Goal: Check status: Check status

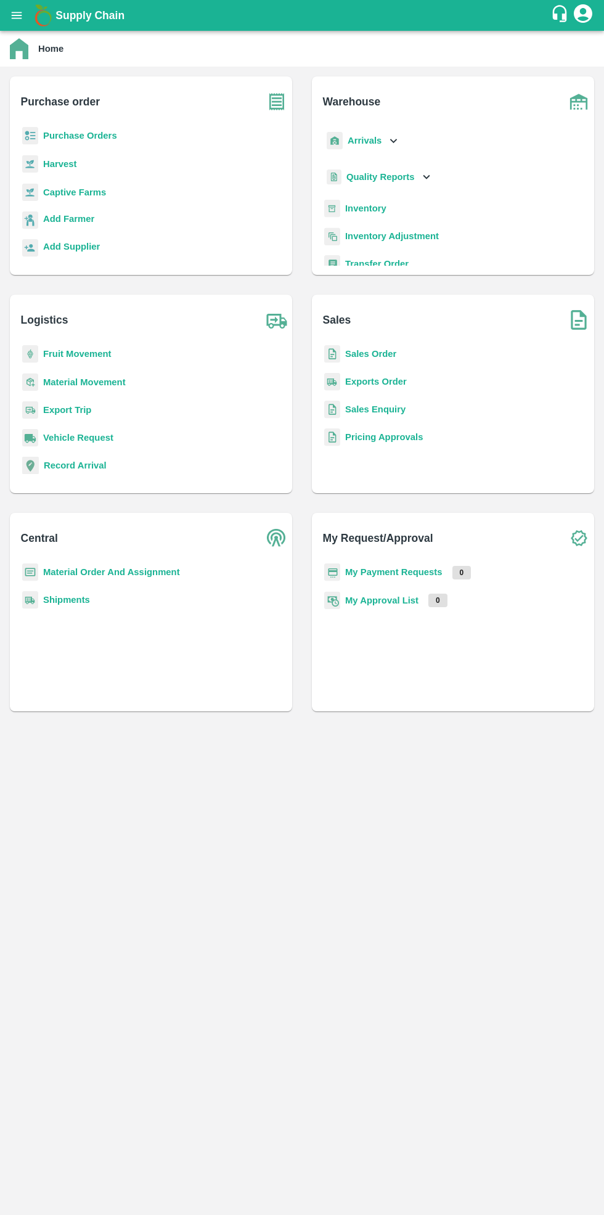
click at [82, 131] on b "Purchase Orders" at bounding box center [80, 136] width 74 height 10
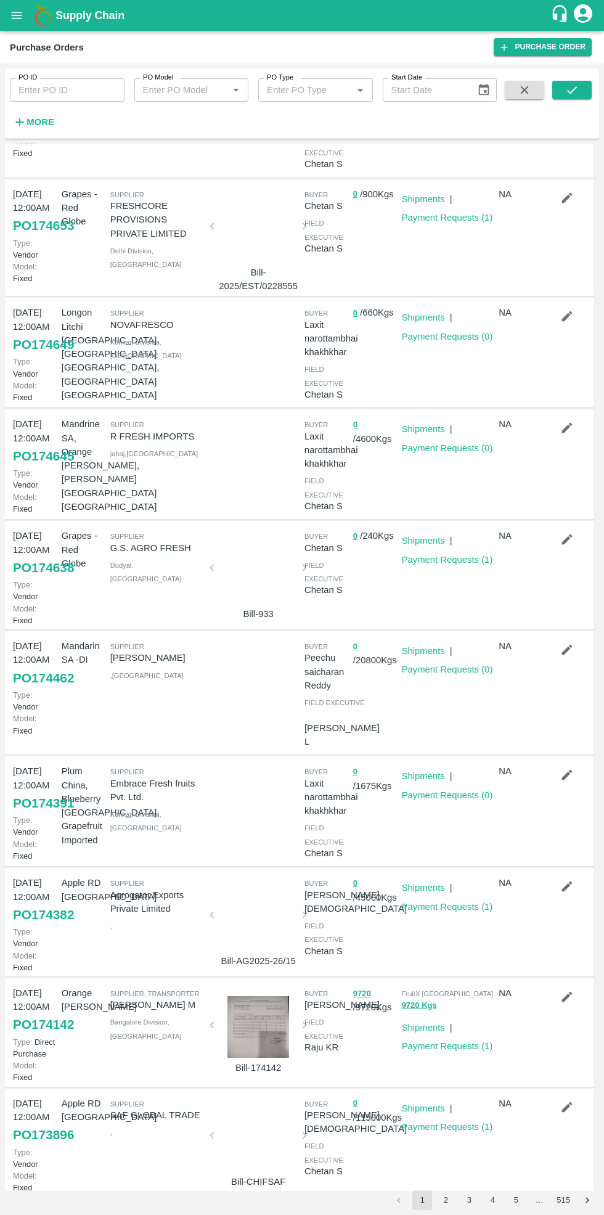
scroll to position [138, 0]
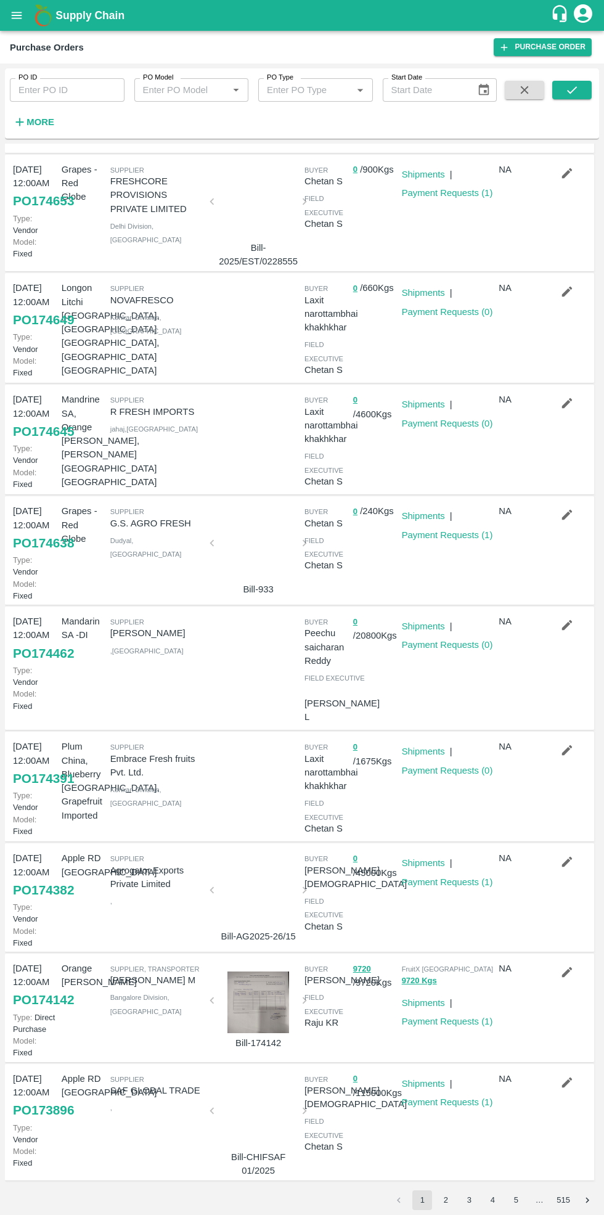
click at [448, 540] on link "Payment Requests ( 1 )" at bounding box center [447, 535] width 91 height 10
